Goal: Obtain resource: Download file/media

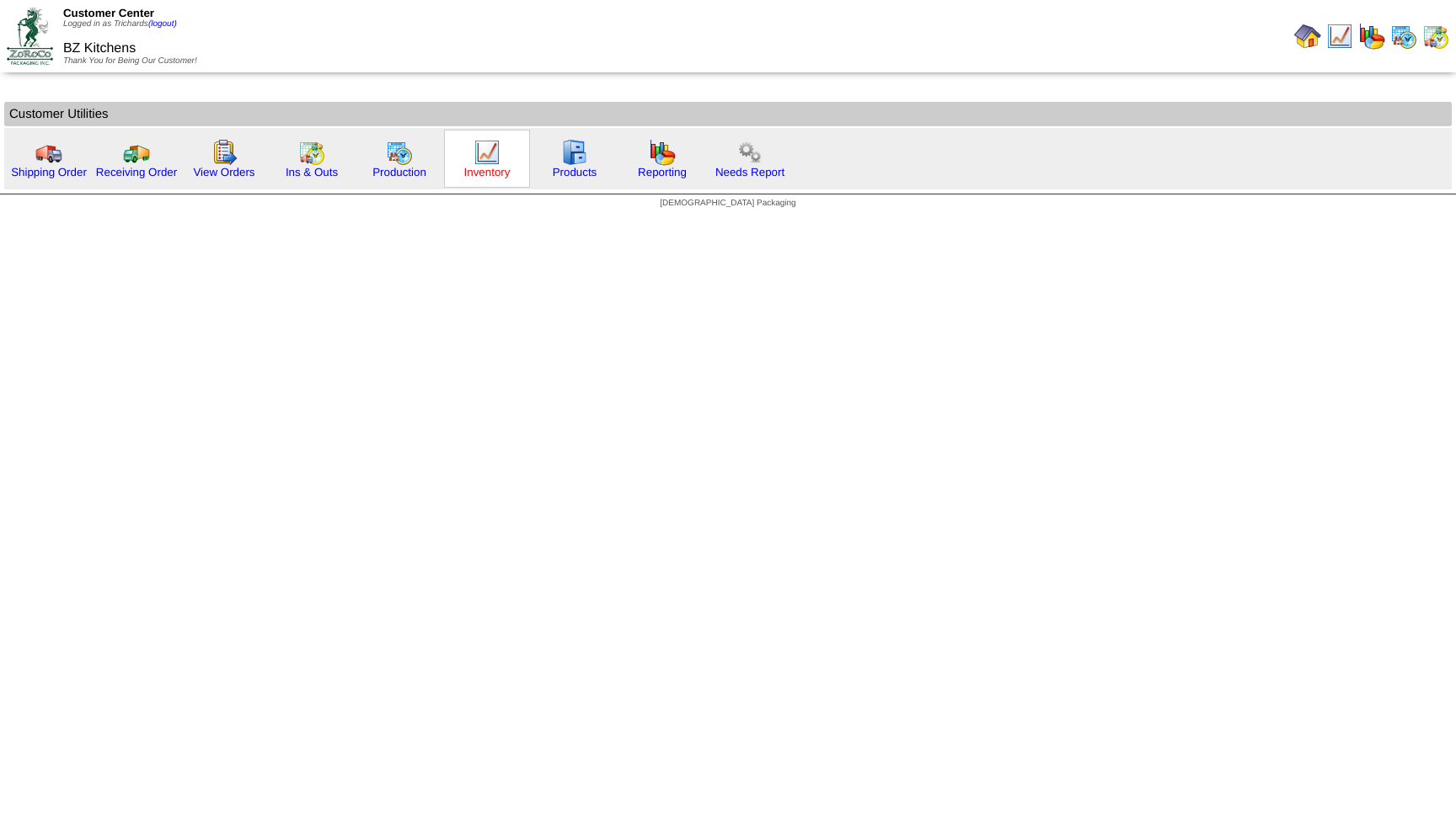
click at [474, 172] on link "Inventory" at bounding box center [487, 172] width 47 height 12
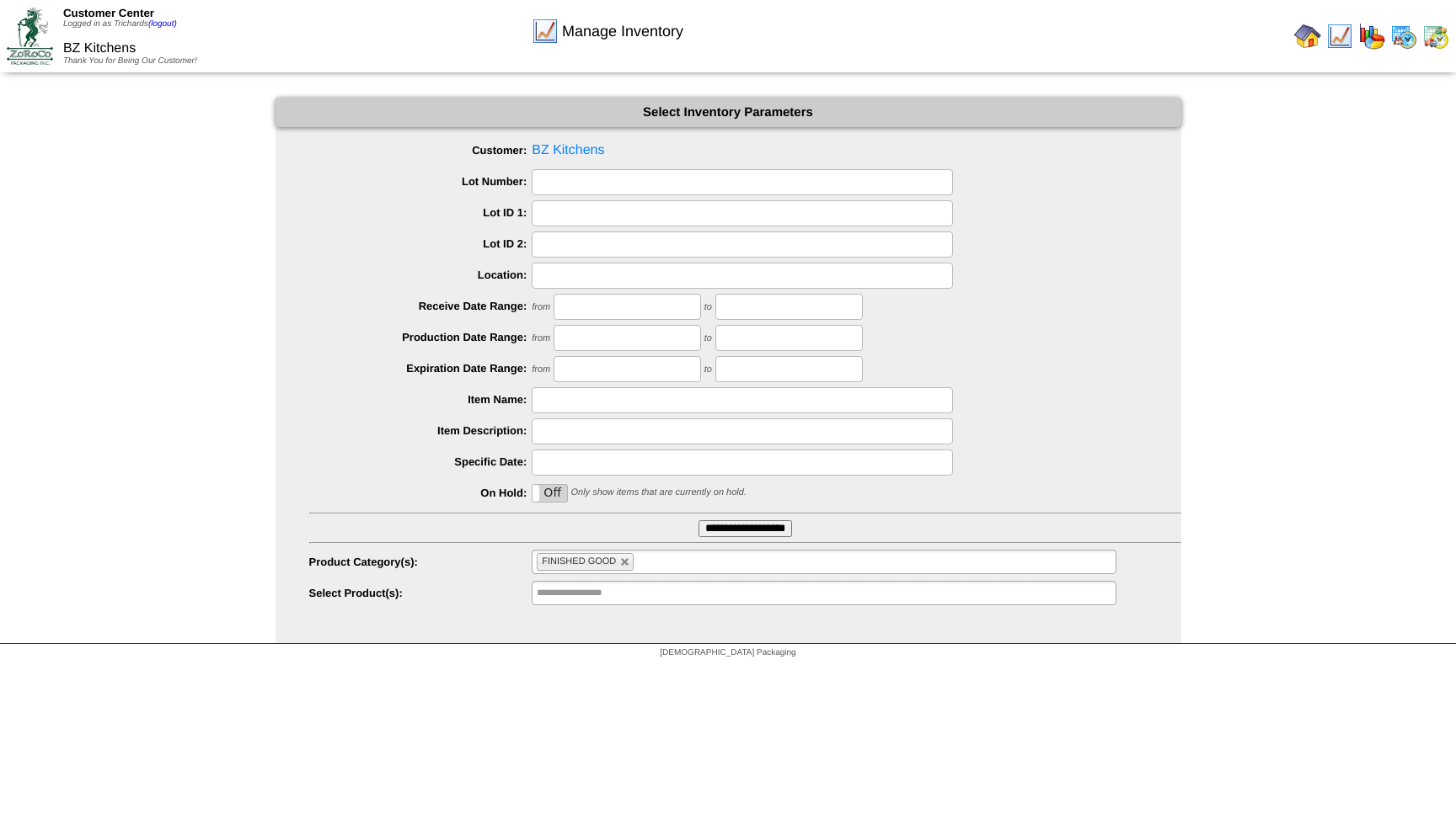
click at [764, 529] on input "**********" at bounding box center [745, 529] width 93 height 17
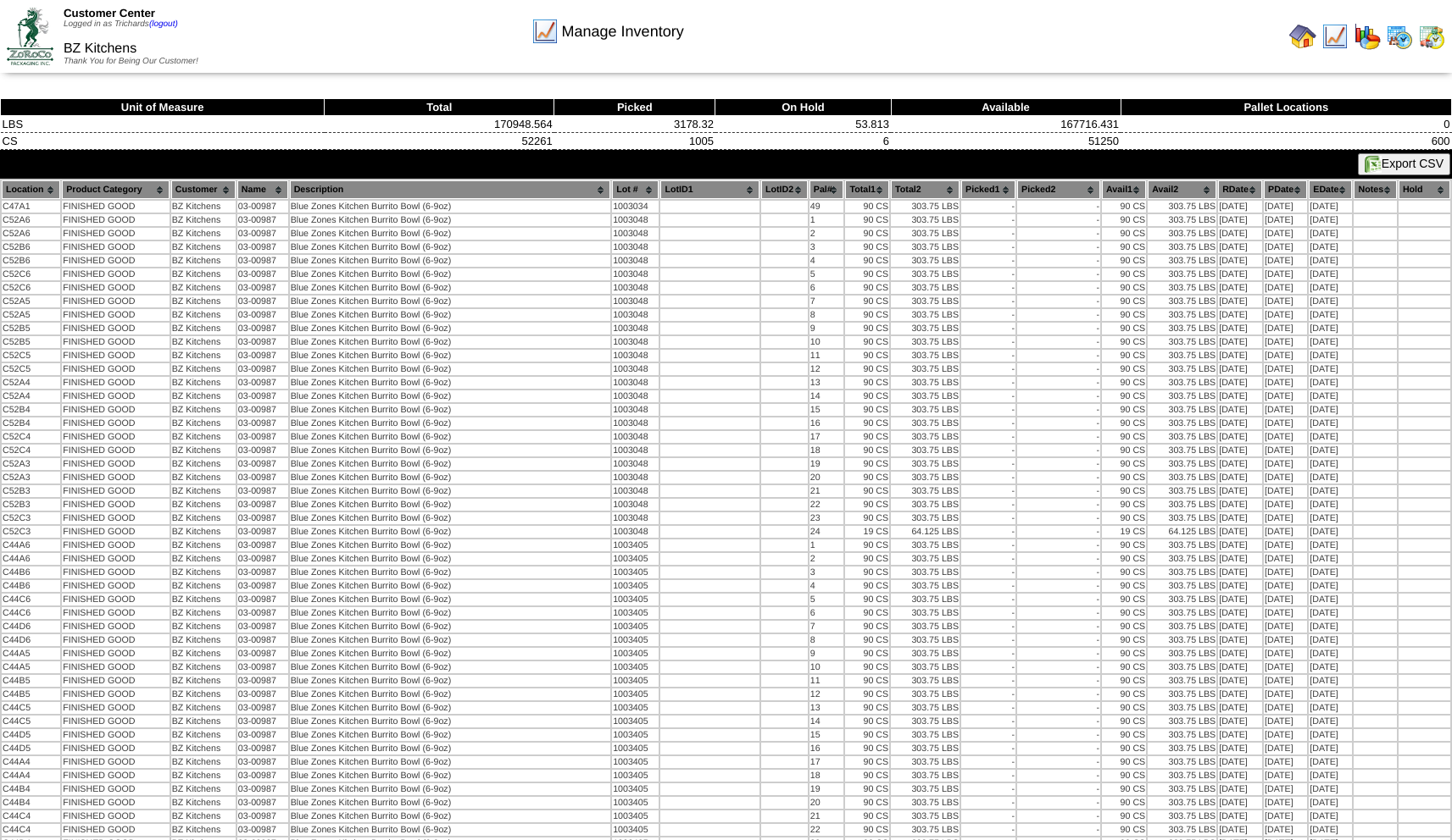
drag, startPoint x: 1396, startPoint y: 166, endPoint x: 1382, endPoint y: 167, distance: 14.0
click at [1396, 166] on button "Export CSV" at bounding box center [1403, 164] width 92 height 22
